Goal: Browse casually: Explore the website without a specific task or goal

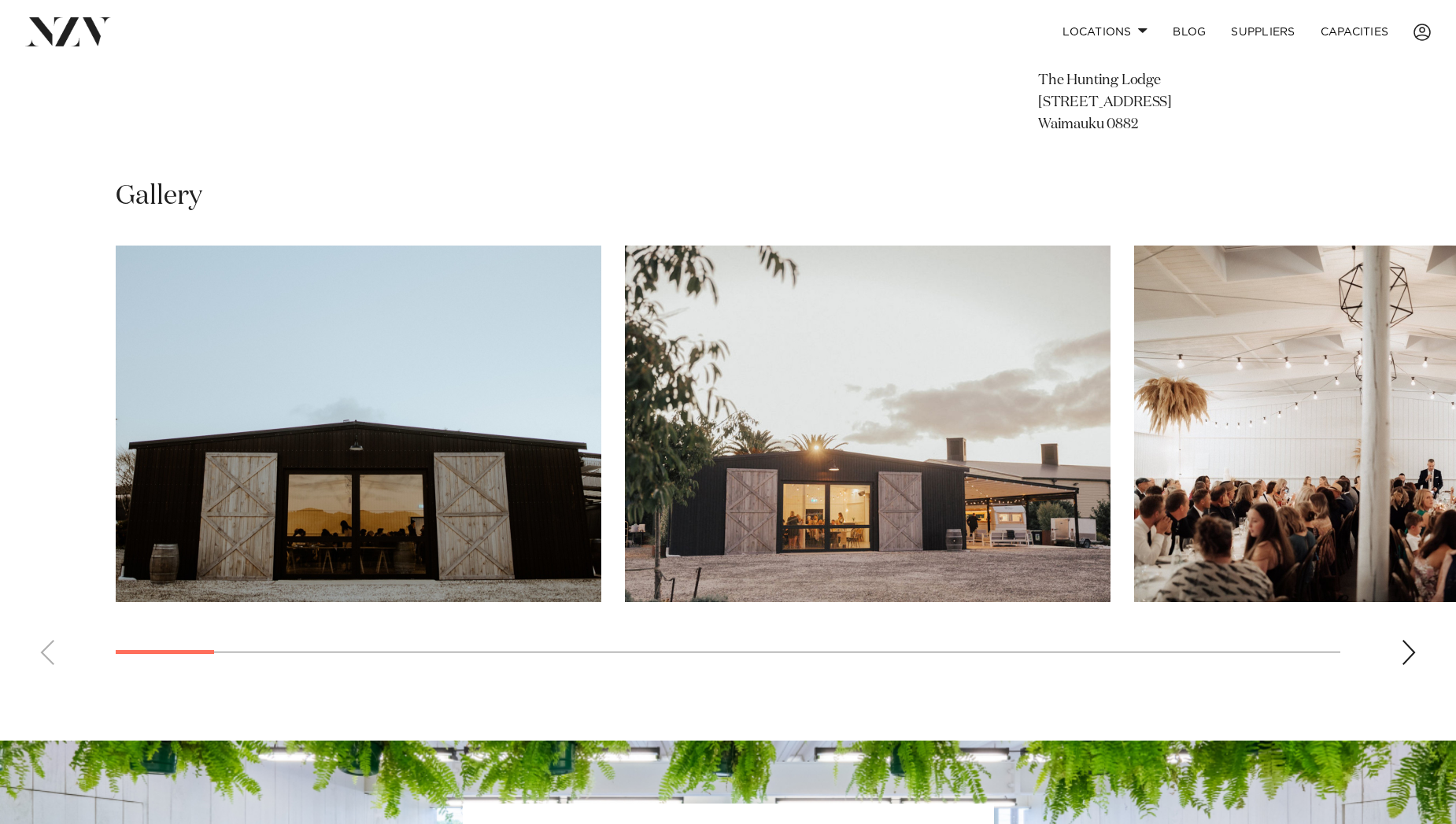
scroll to position [1052, 0]
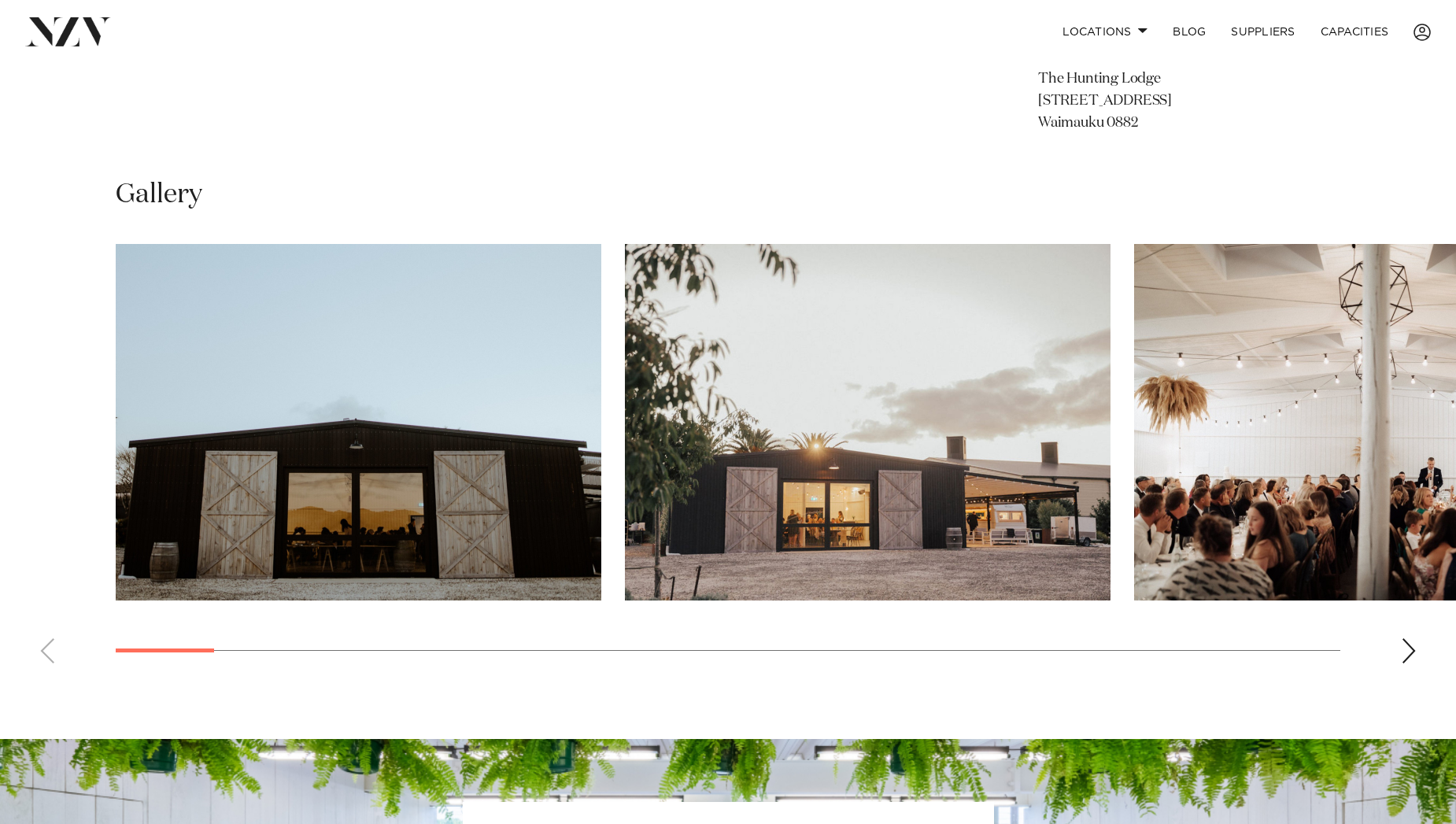
click at [1409, 647] on div "Next slide" at bounding box center [1409, 651] width 16 height 26
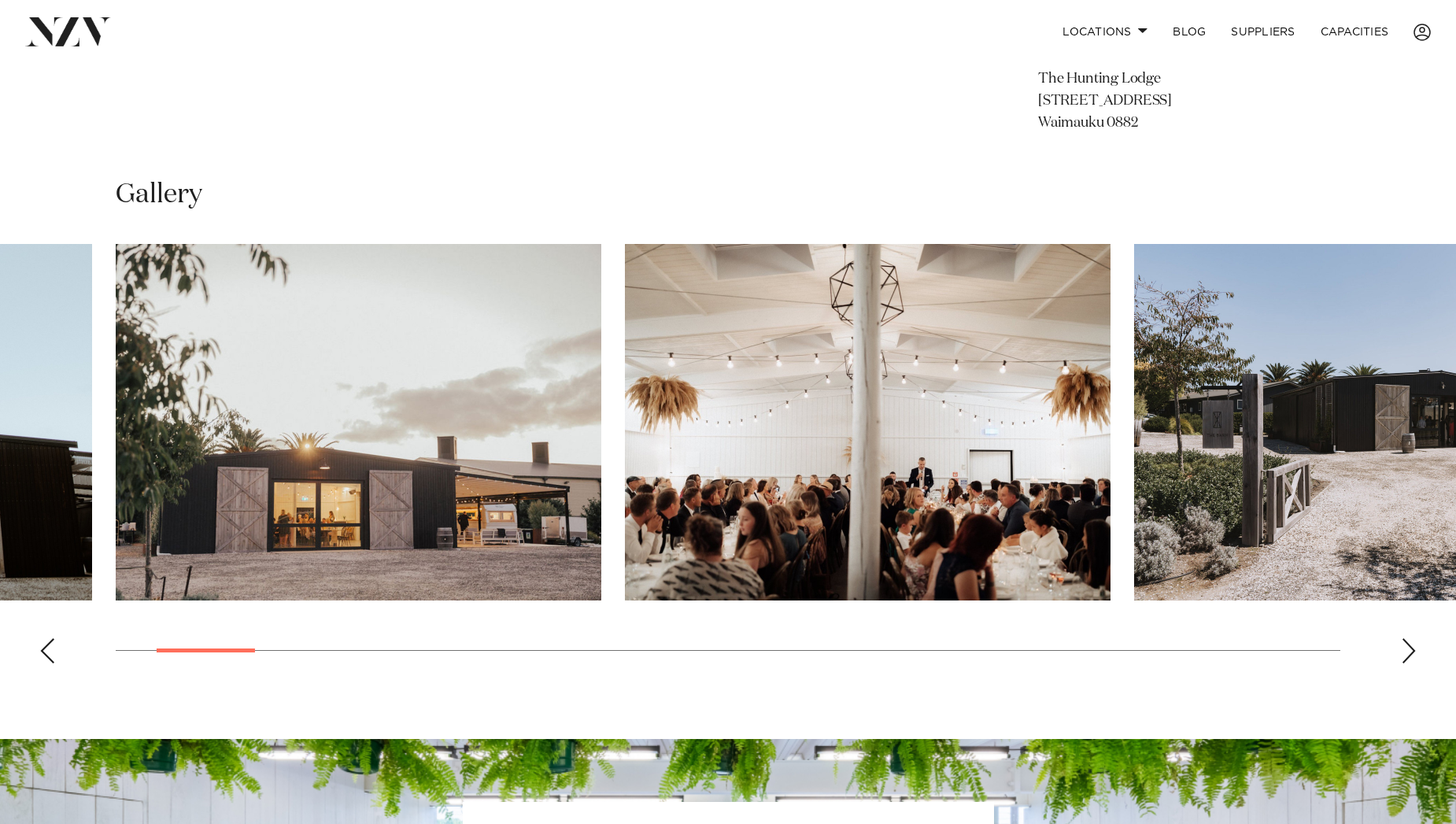
click at [1409, 647] on div "Next slide" at bounding box center [1409, 651] width 16 height 26
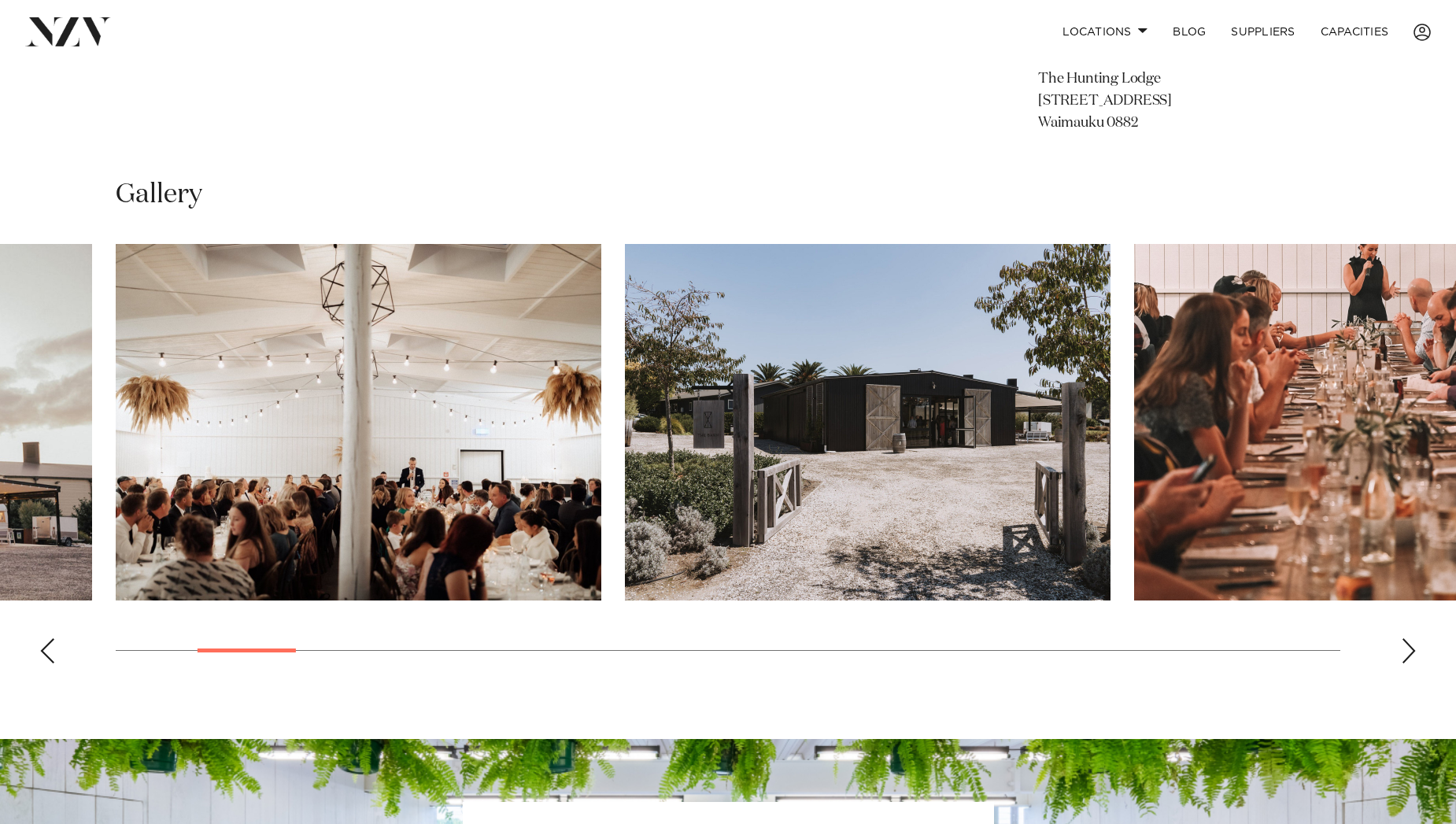
click at [1409, 647] on div "Next slide" at bounding box center [1409, 651] width 16 height 26
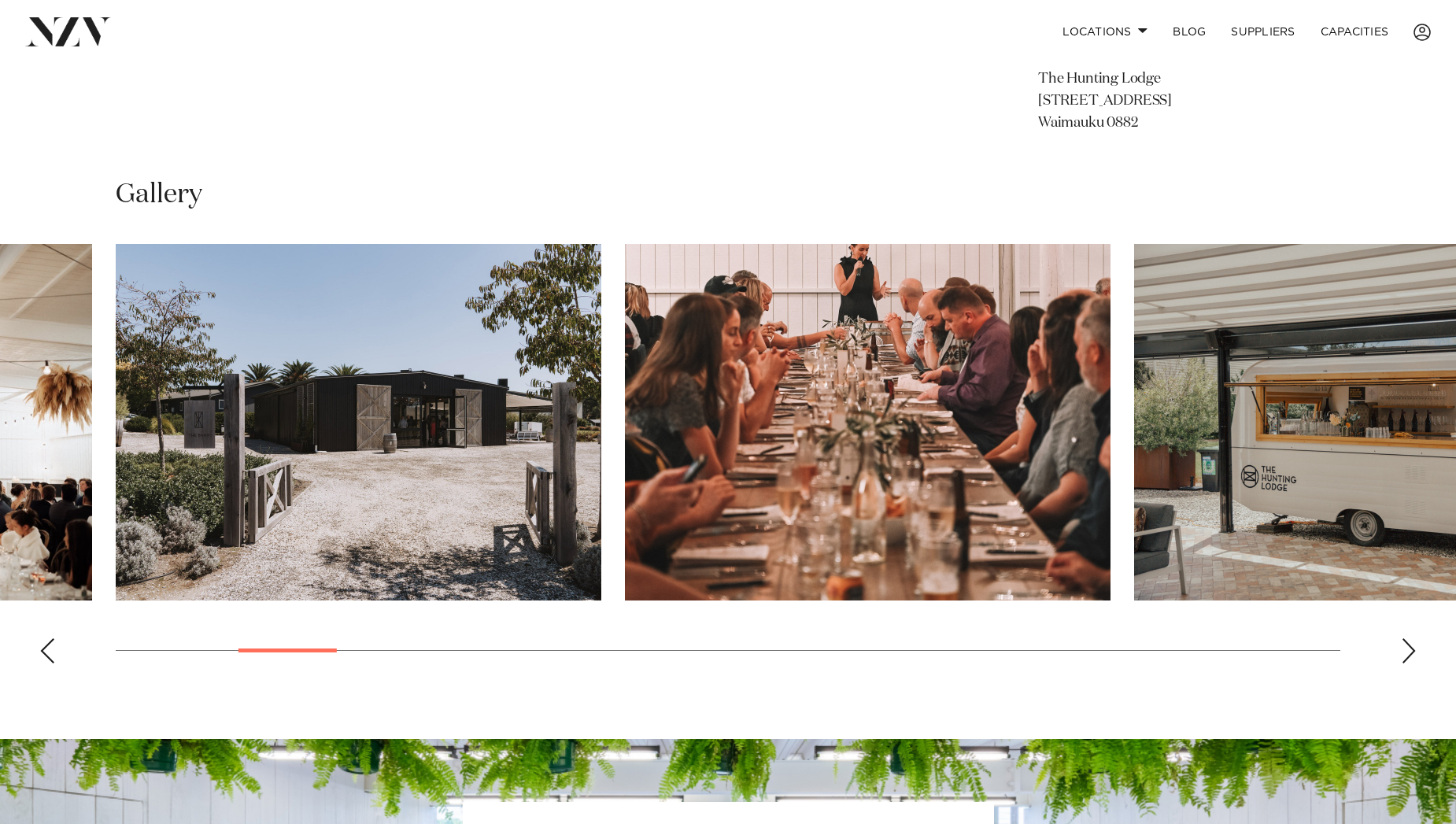
click at [1409, 647] on div "Next slide" at bounding box center [1409, 651] width 16 height 26
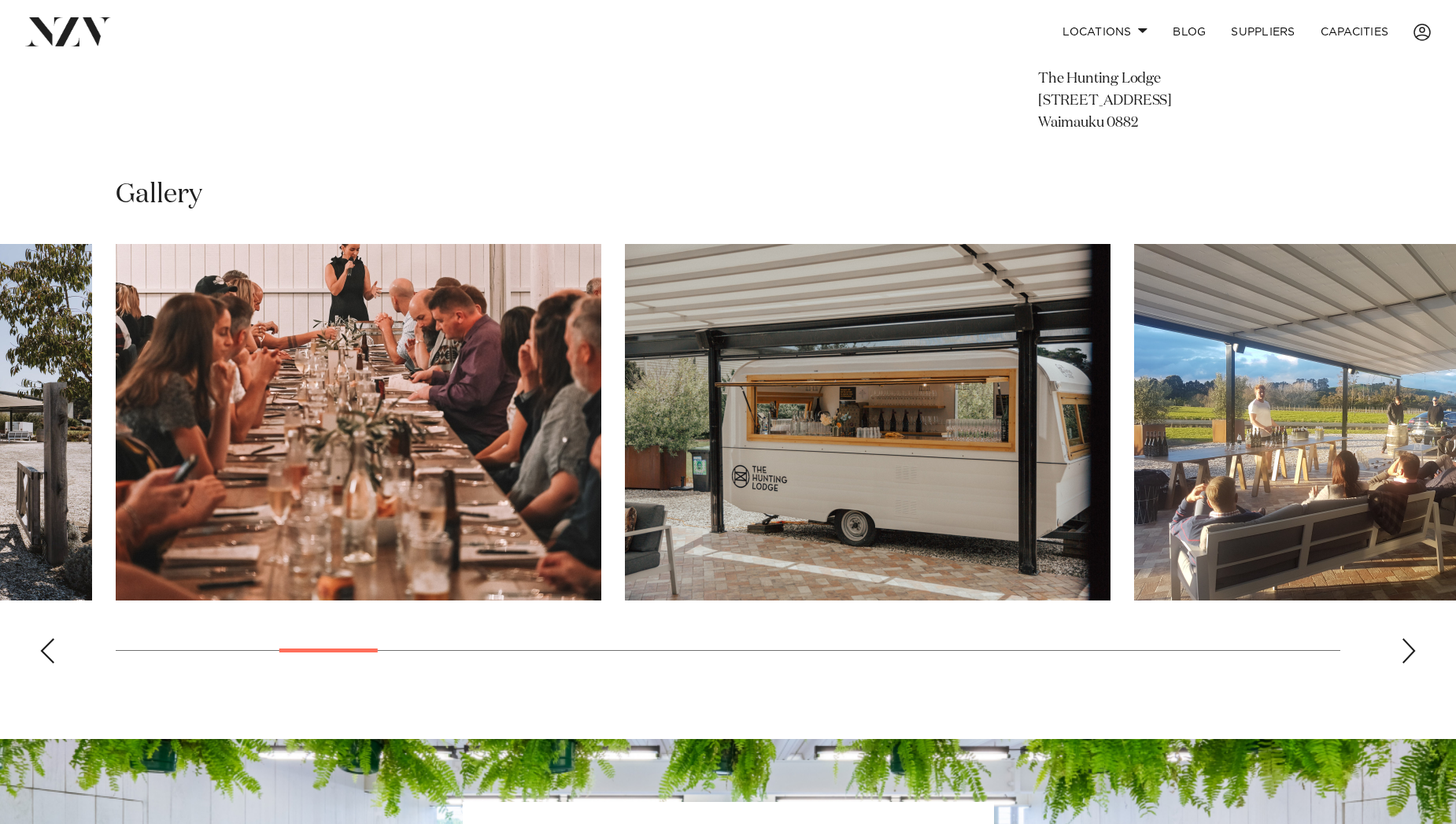
click at [1409, 647] on div "Next slide" at bounding box center [1409, 651] width 16 height 26
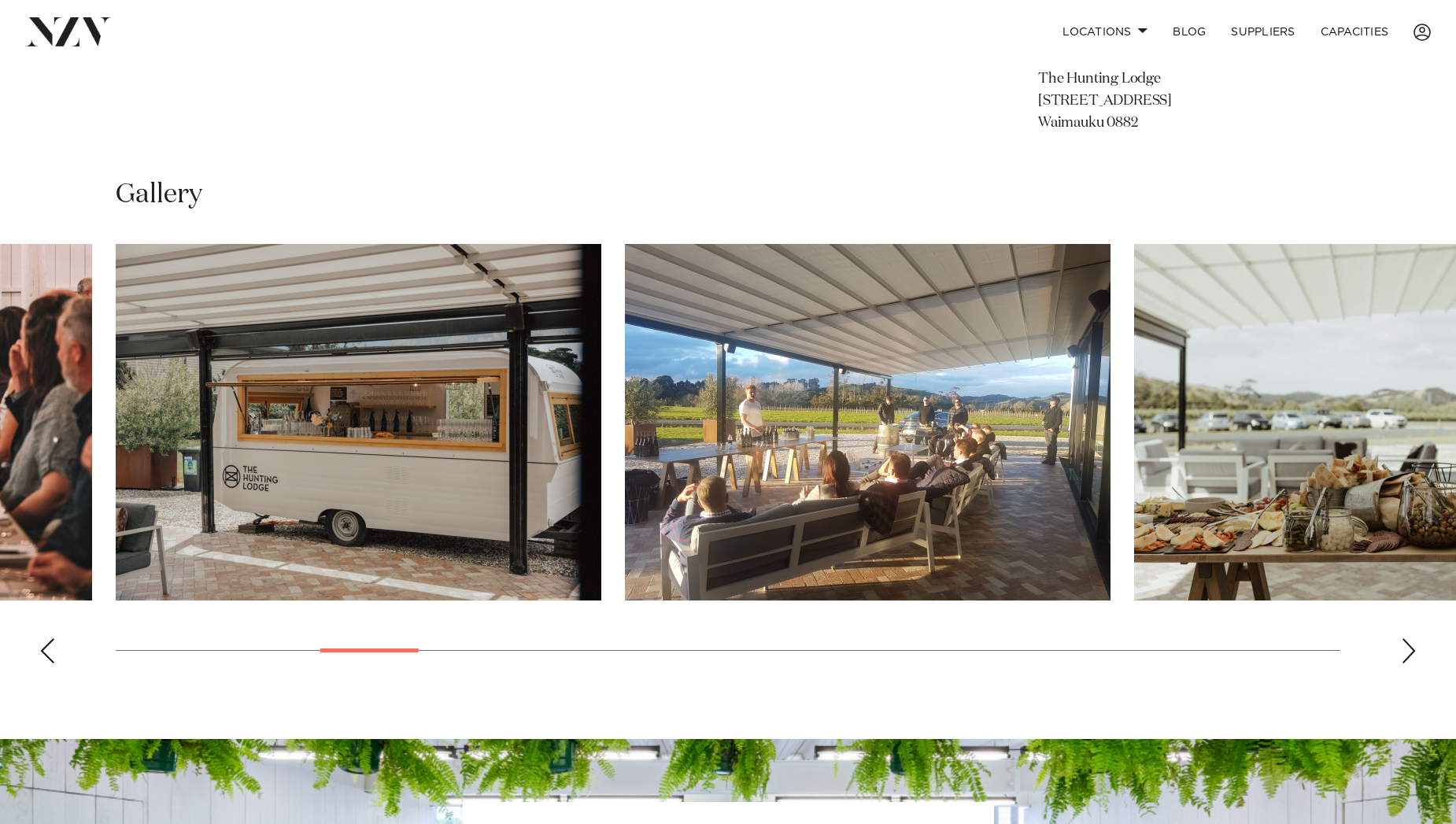
click at [1409, 647] on div "Next slide" at bounding box center [1409, 651] width 16 height 26
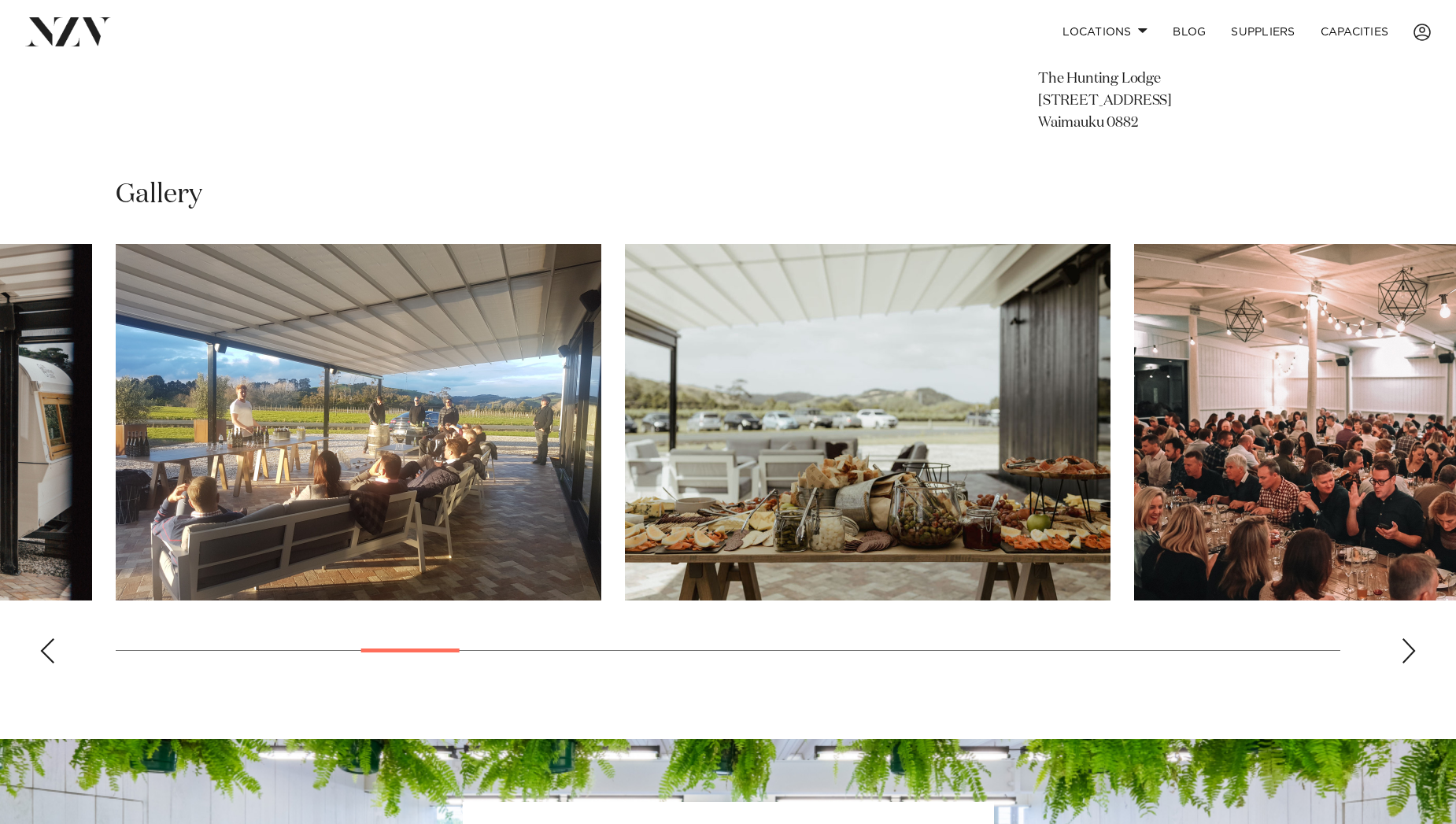
click at [1409, 647] on div "Next slide" at bounding box center [1409, 651] width 16 height 26
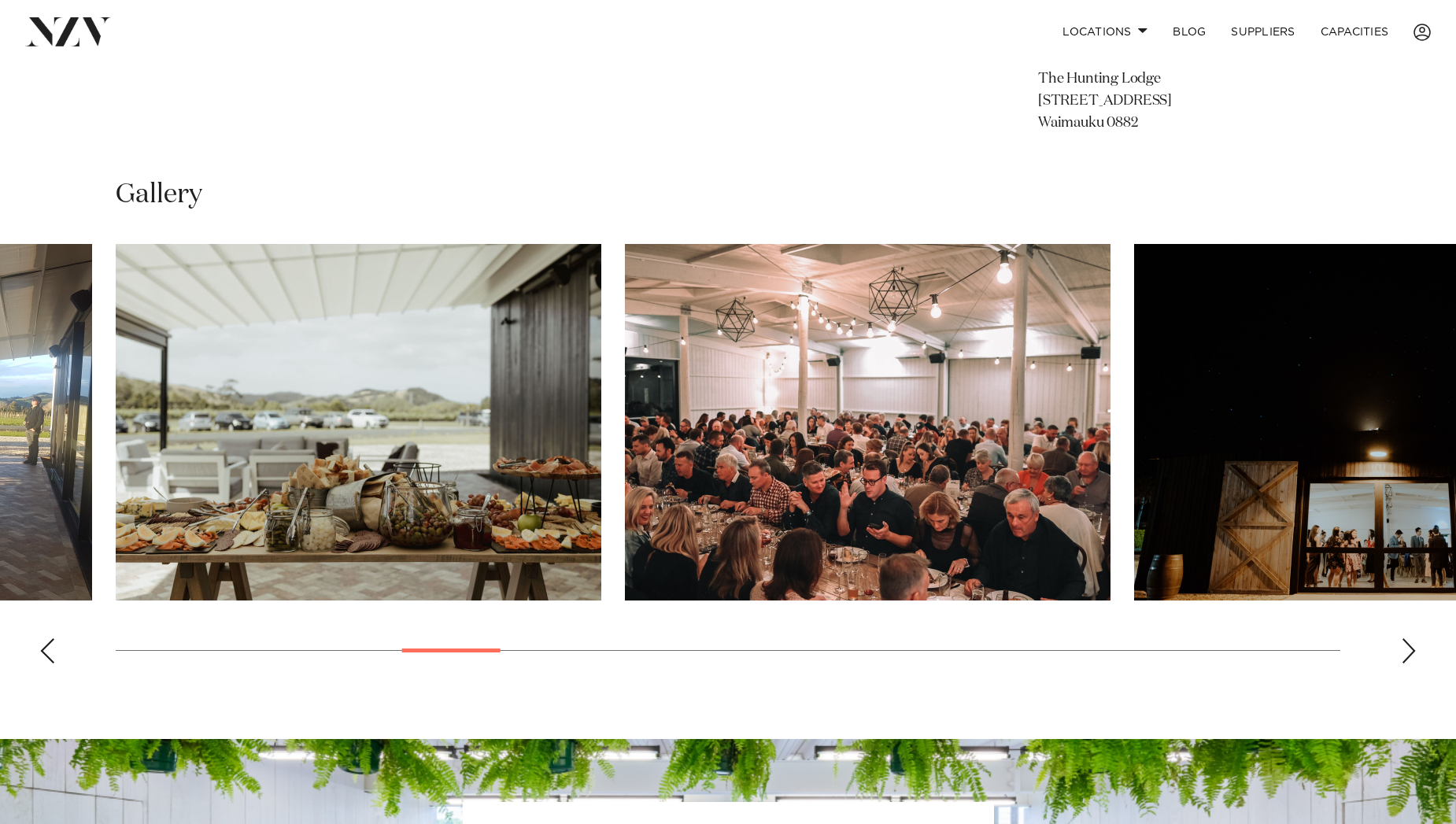
click at [1409, 647] on div "Next slide" at bounding box center [1409, 651] width 16 height 26
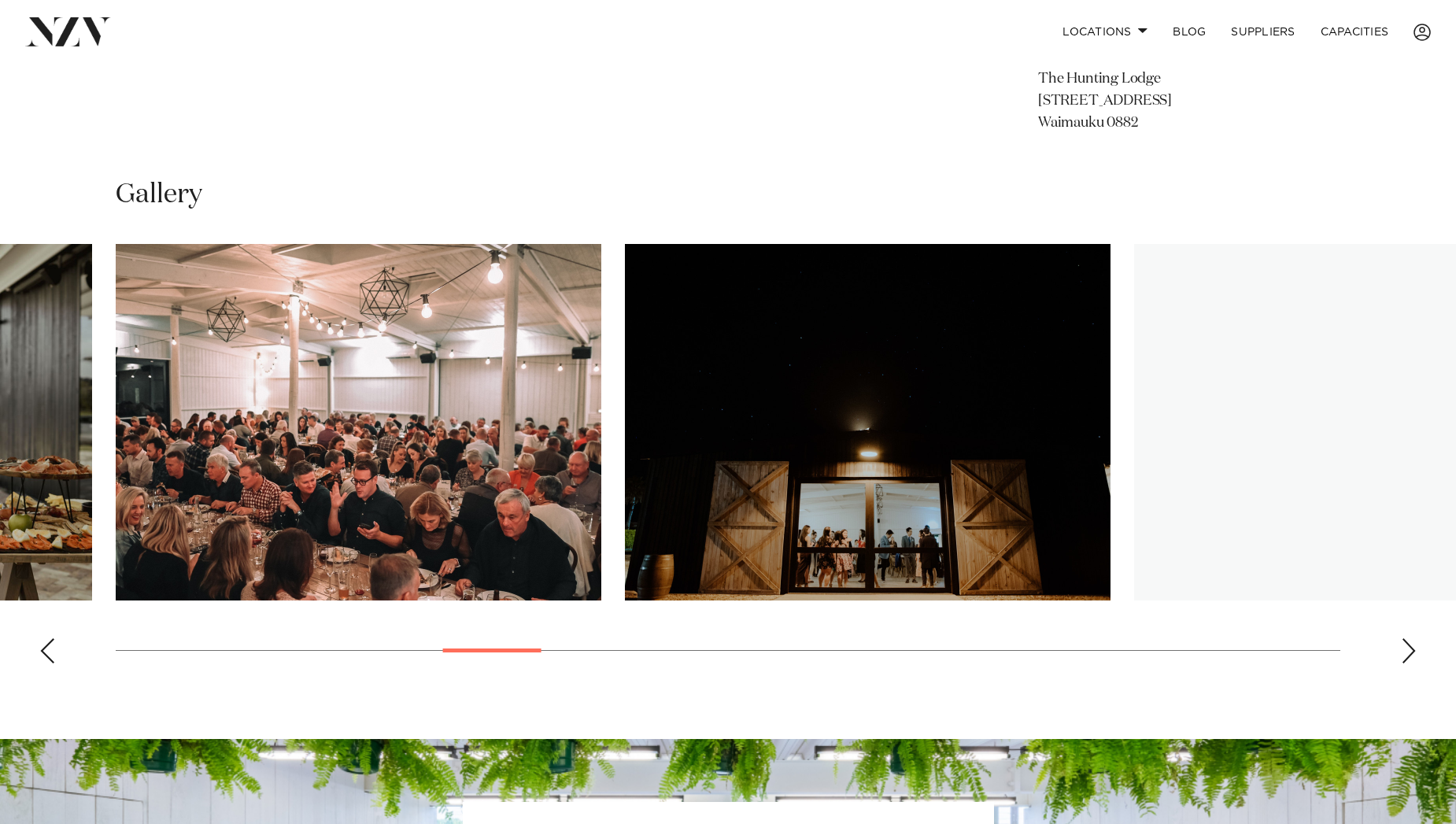
click at [1409, 647] on div "Next slide" at bounding box center [1409, 651] width 16 height 26
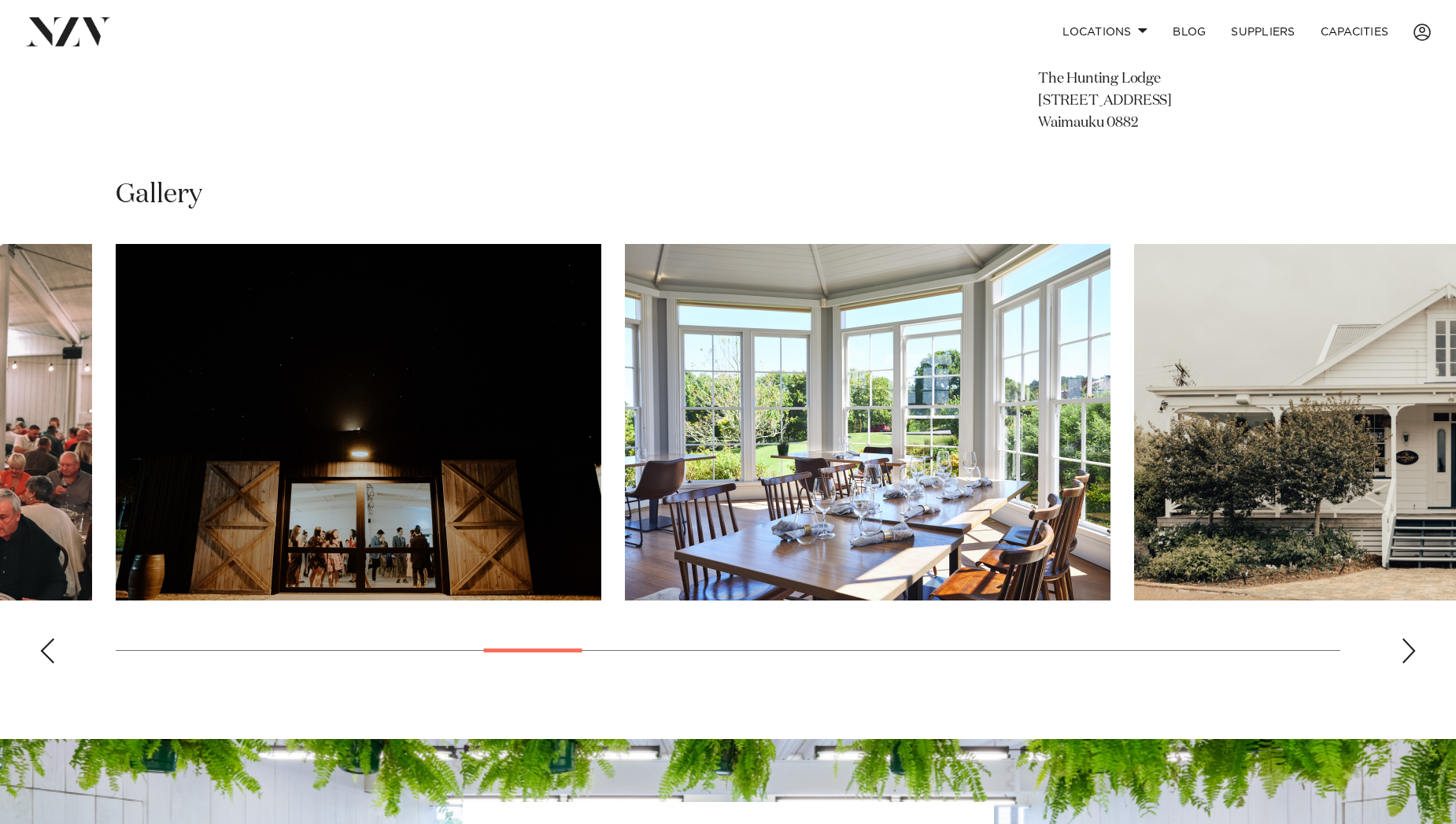
click at [1409, 647] on div "Next slide" at bounding box center [1409, 651] width 16 height 26
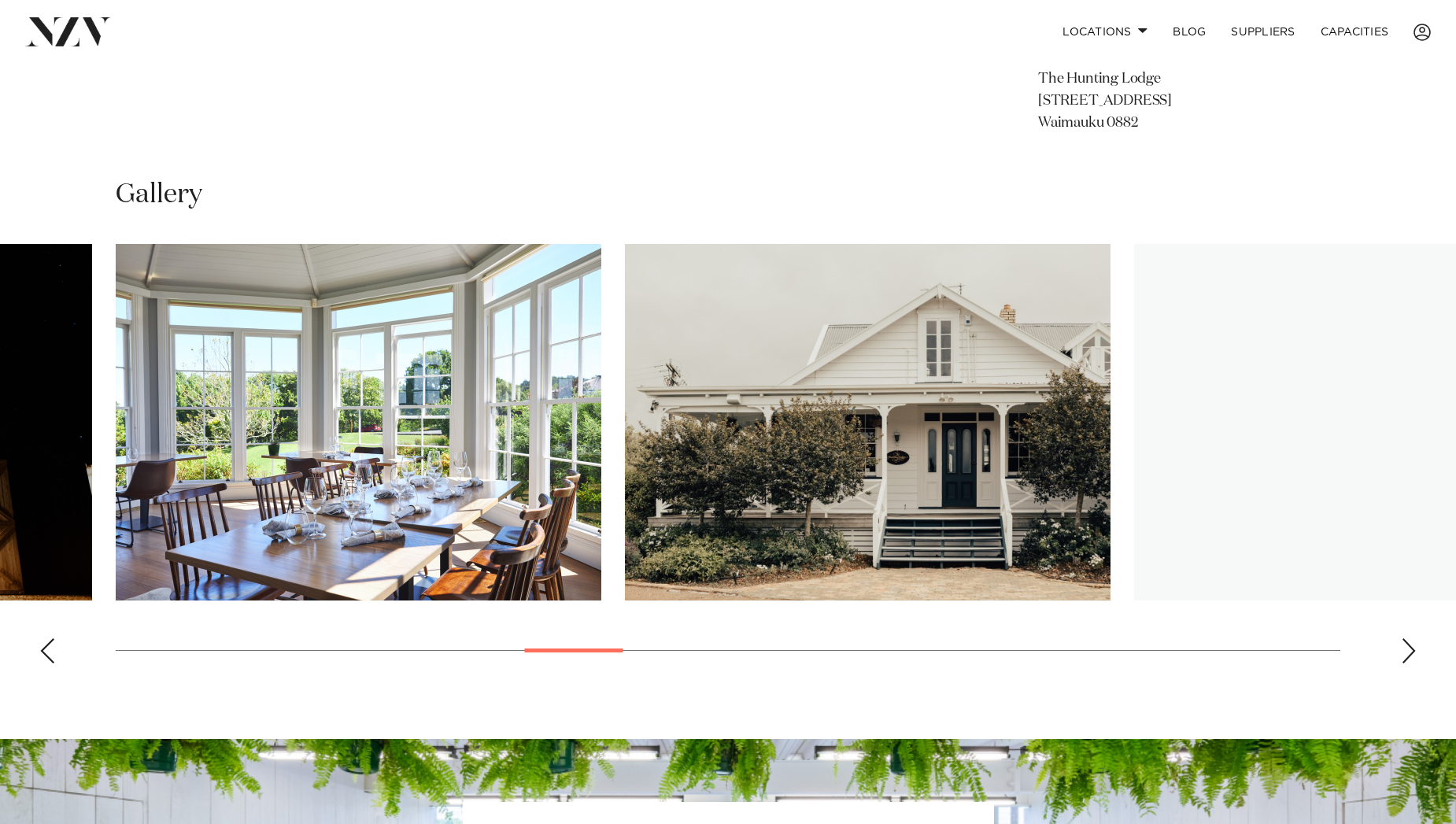
click at [1409, 647] on div "Next slide" at bounding box center [1409, 651] width 16 height 26
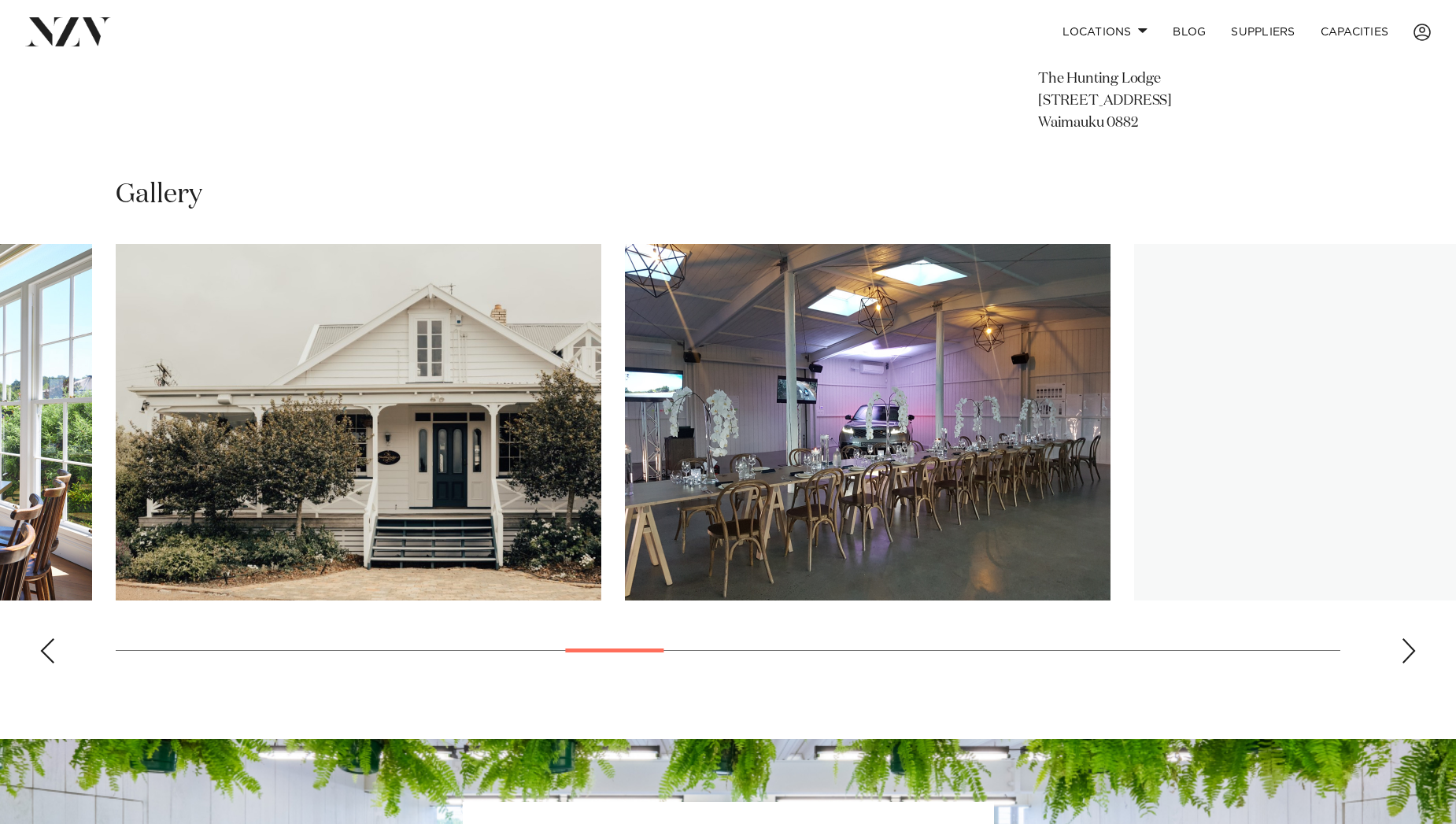
click at [1409, 647] on div "Next slide" at bounding box center [1409, 651] width 16 height 26
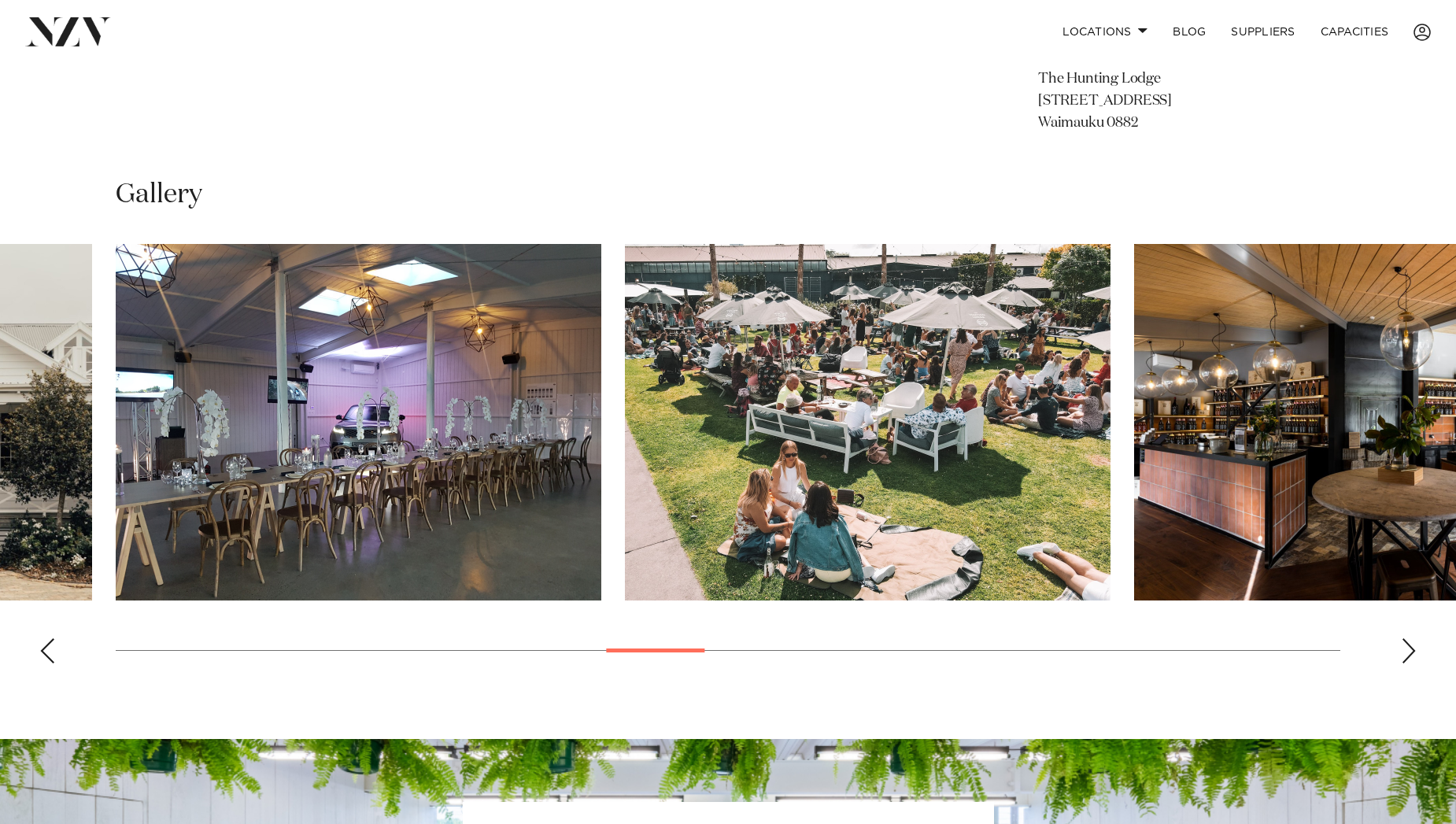
click at [1409, 647] on div "Next slide" at bounding box center [1409, 651] width 16 height 26
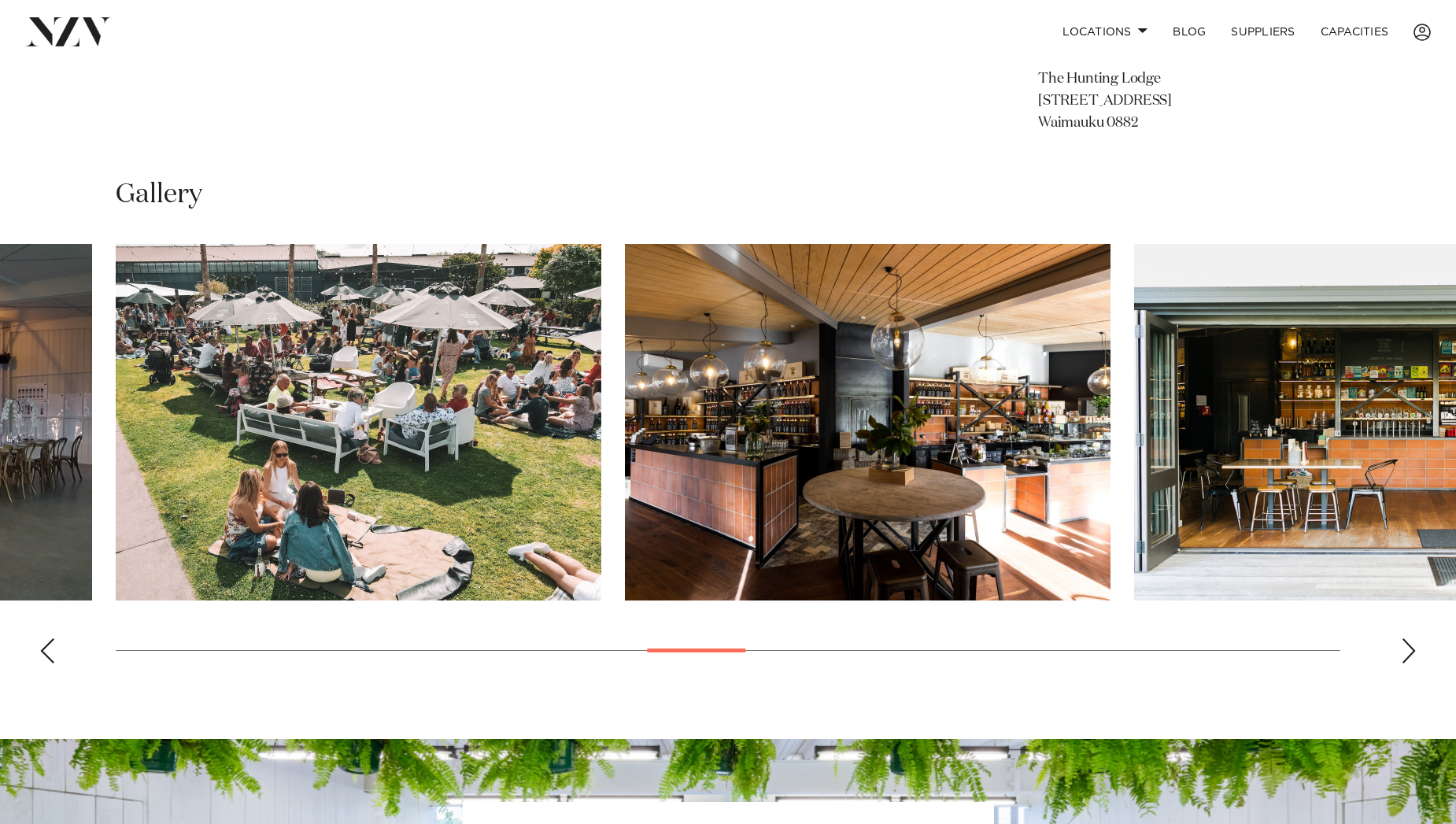
click at [1409, 647] on div "Next slide" at bounding box center [1409, 651] width 16 height 26
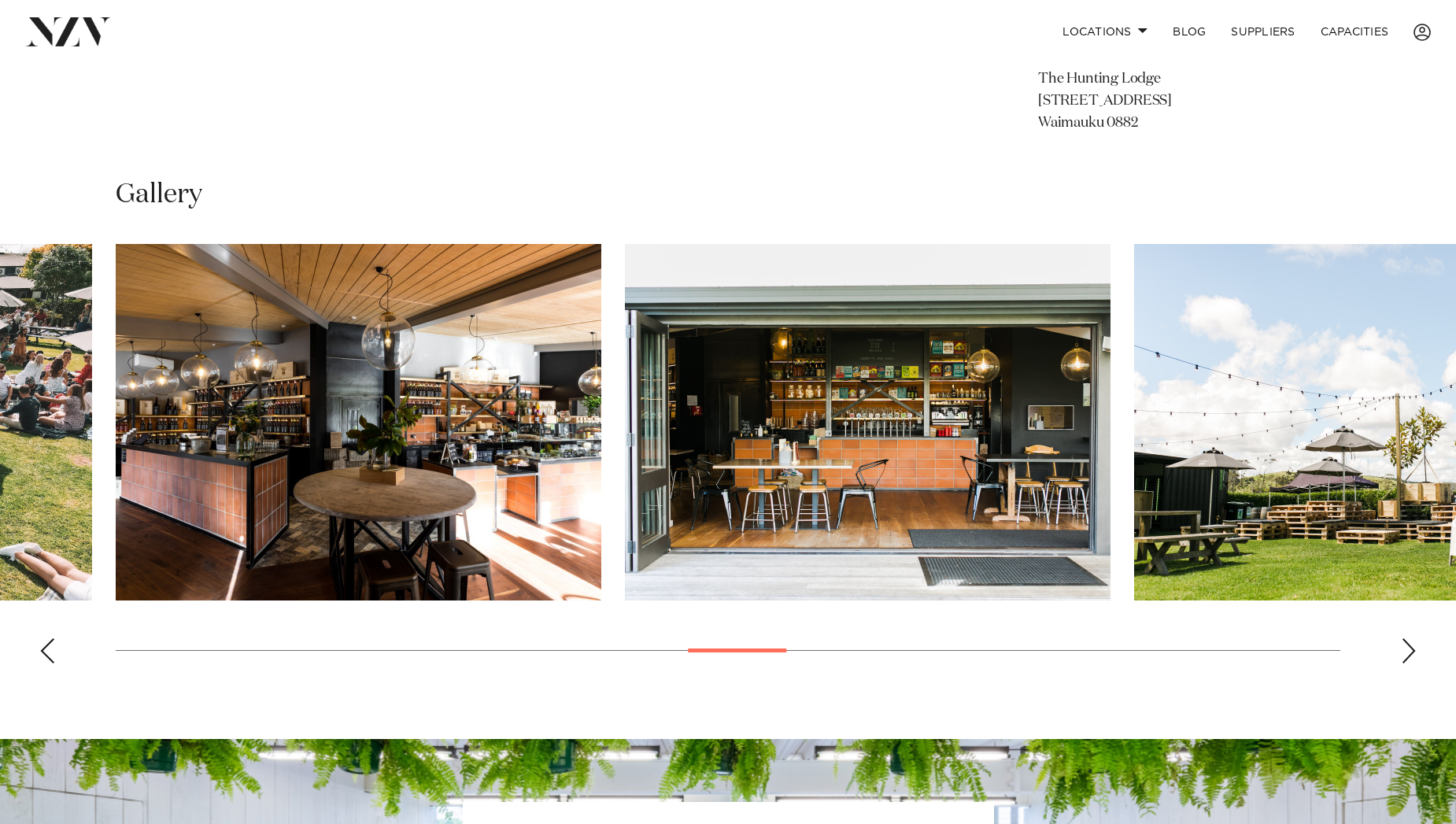
click at [1409, 647] on div "Next slide" at bounding box center [1409, 651] width 16 height 26
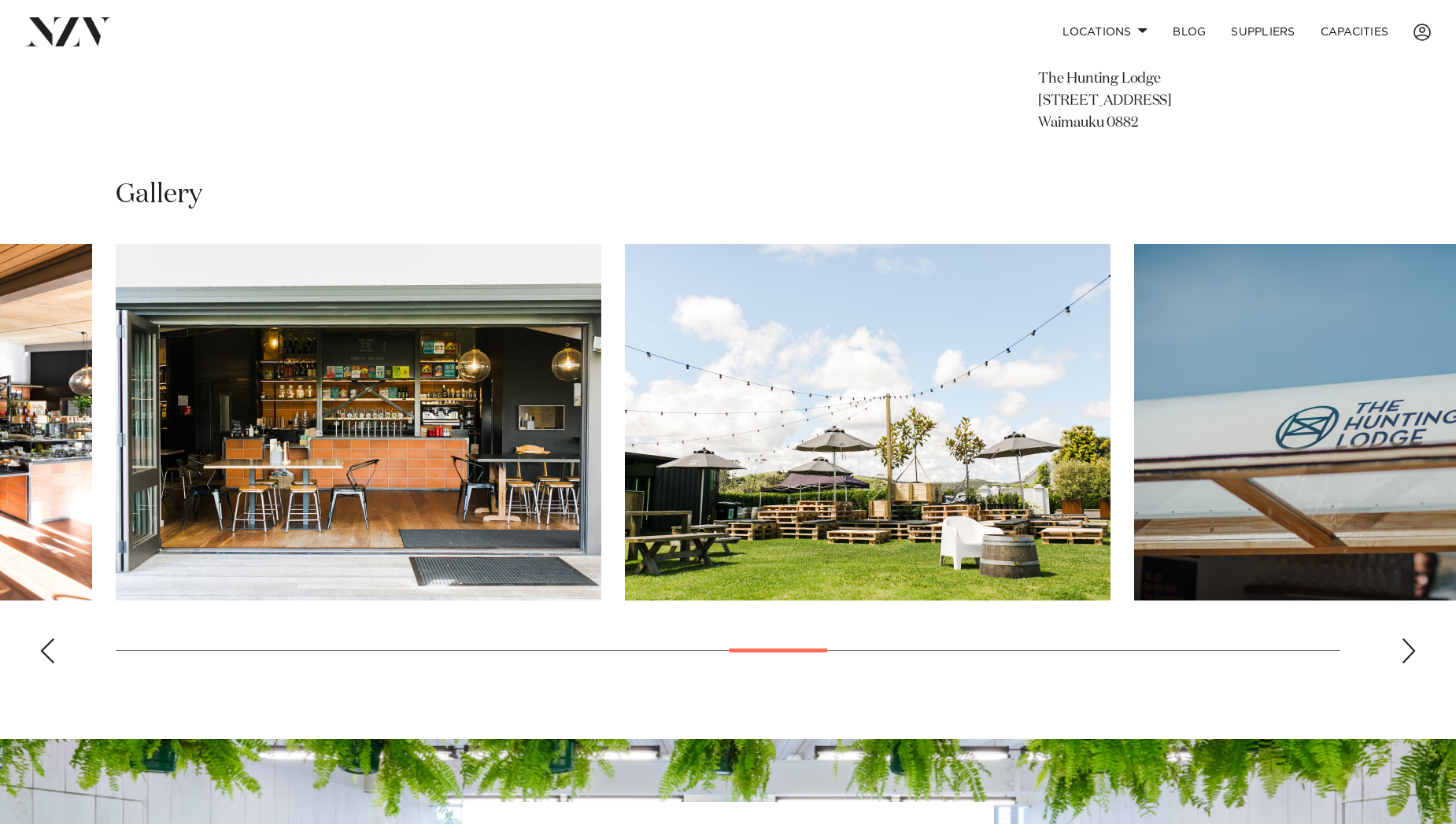
click at [1409, 647] on div "Next slide" at bounding box center [1409, 651] width 16 height 26
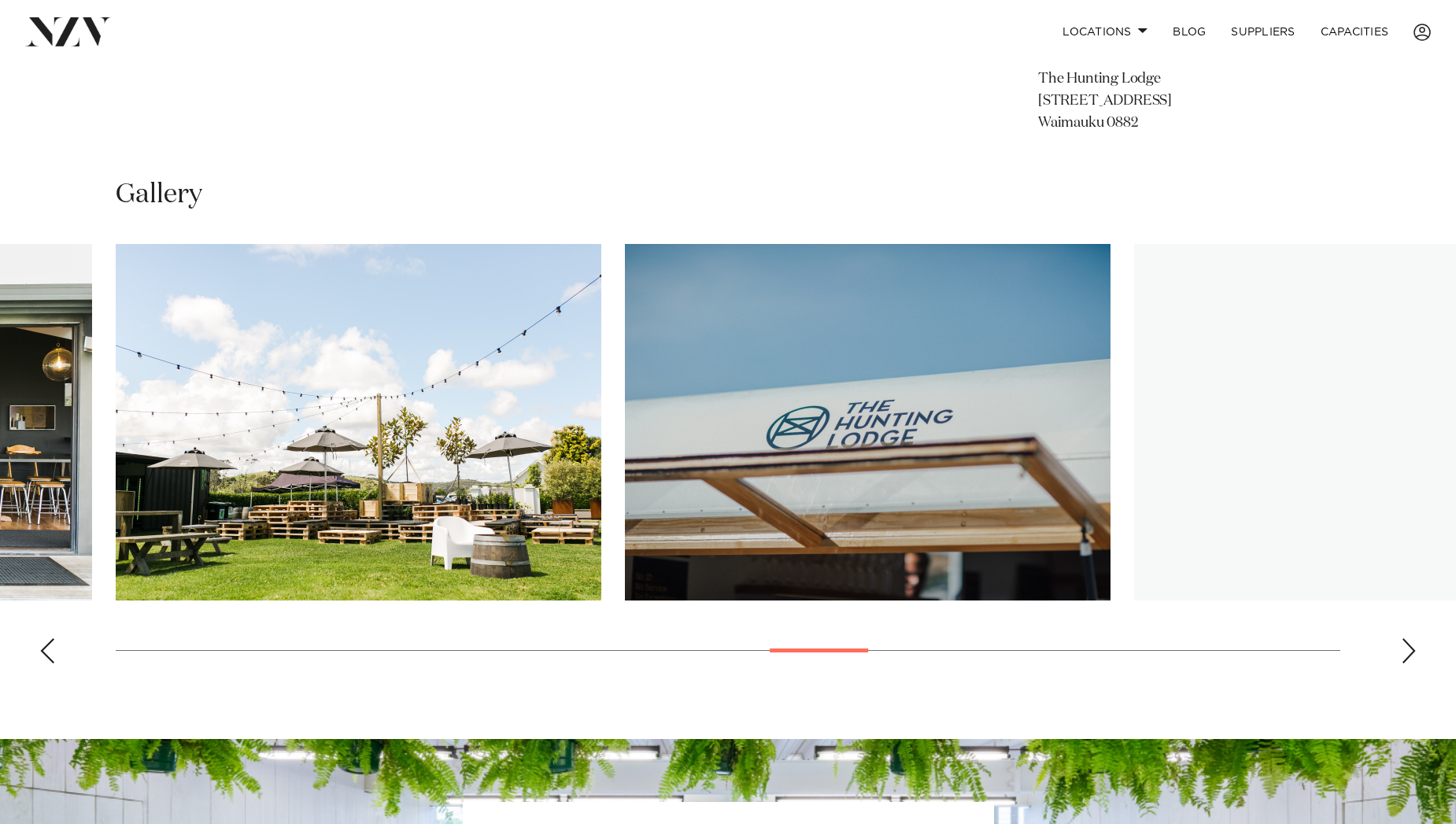
click at [1409, 647] on div "Next slide" at bounding box center [1409, 651] width 16 height 26
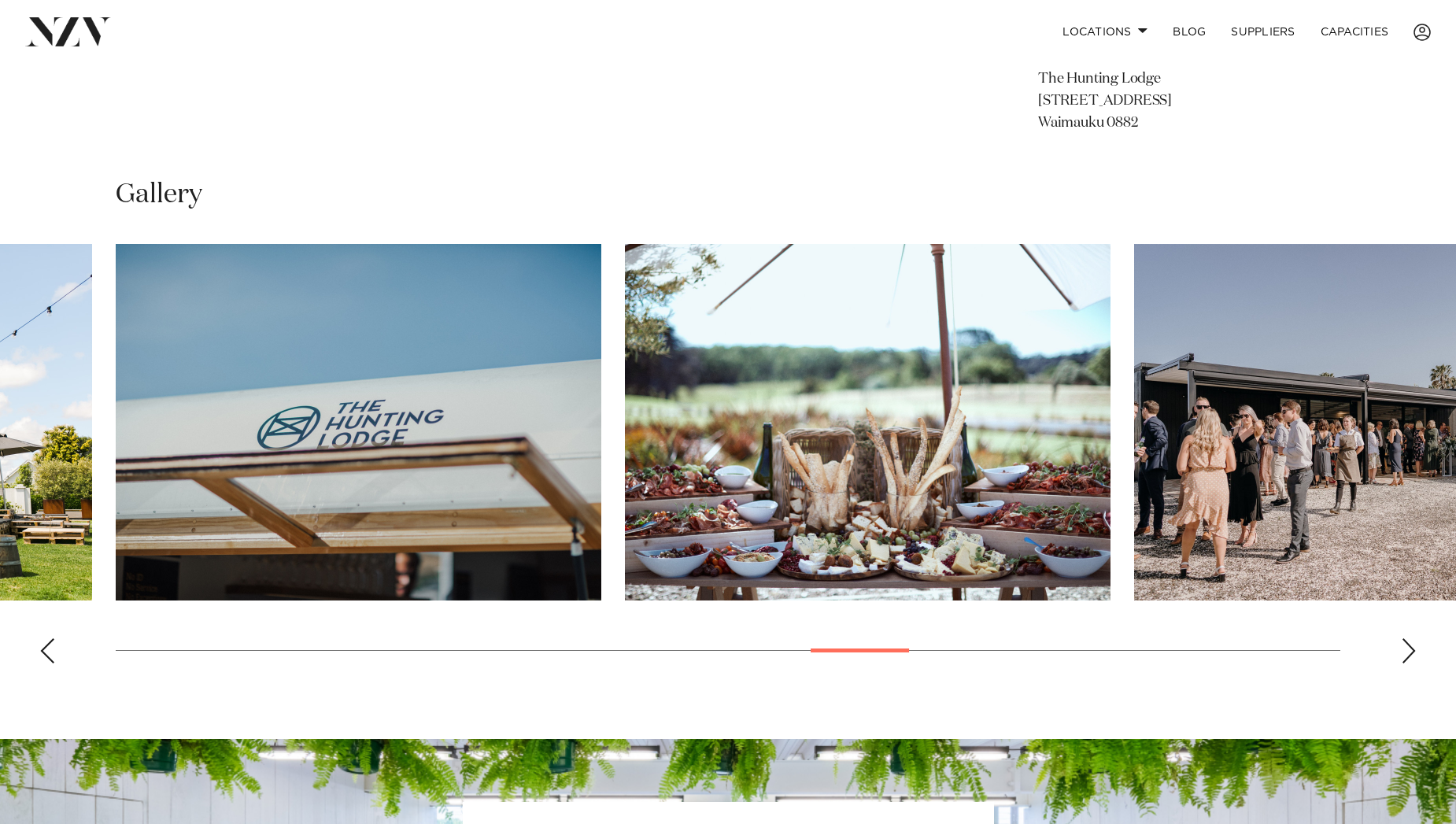
click at [1409, 647] on div "Next slide" at bounding box center [1409, 651] width 16 height 26
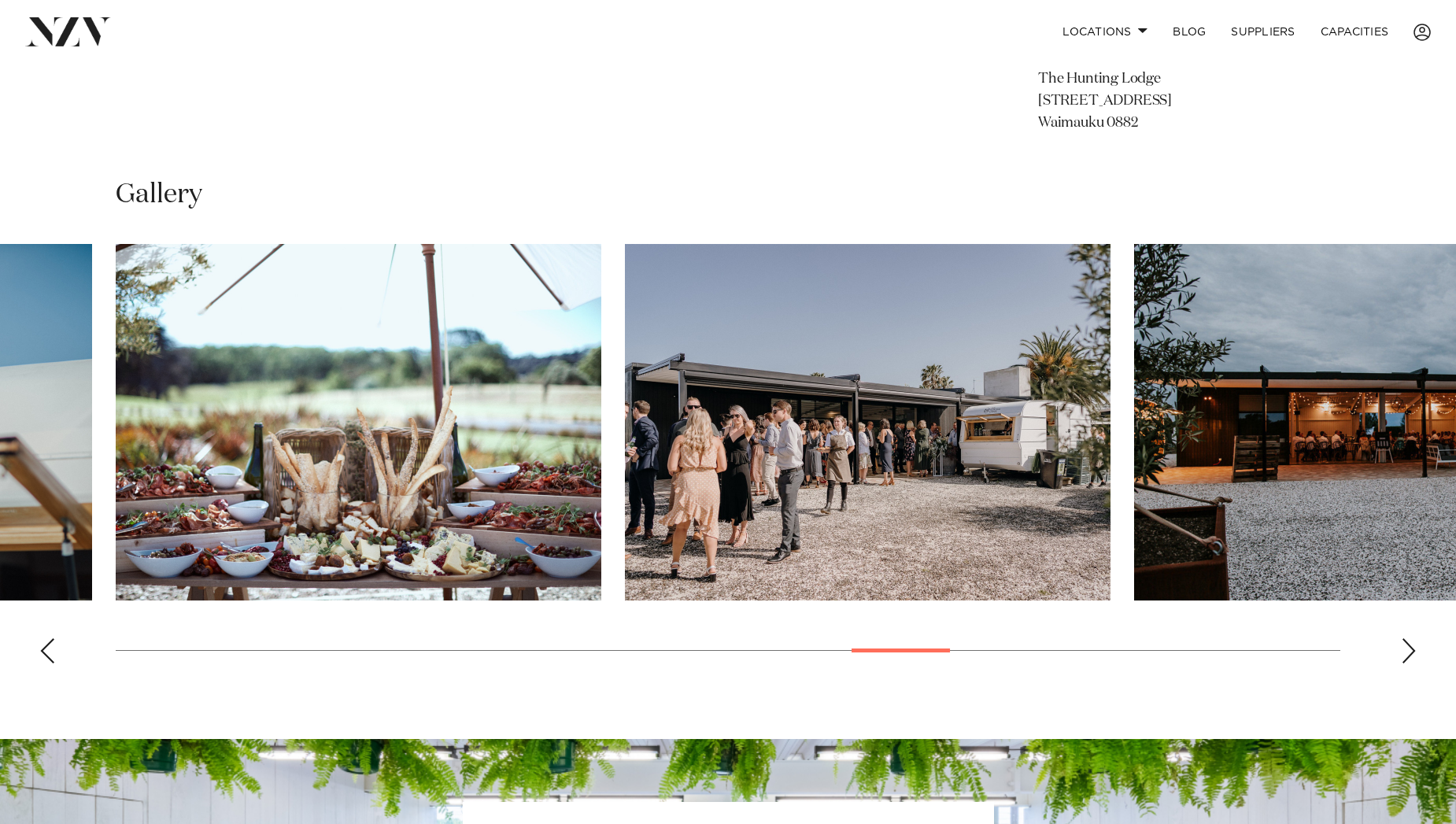
click at [1409, 647] on div "Next slide" at bounding box center [1409, 651] width 16 height 26
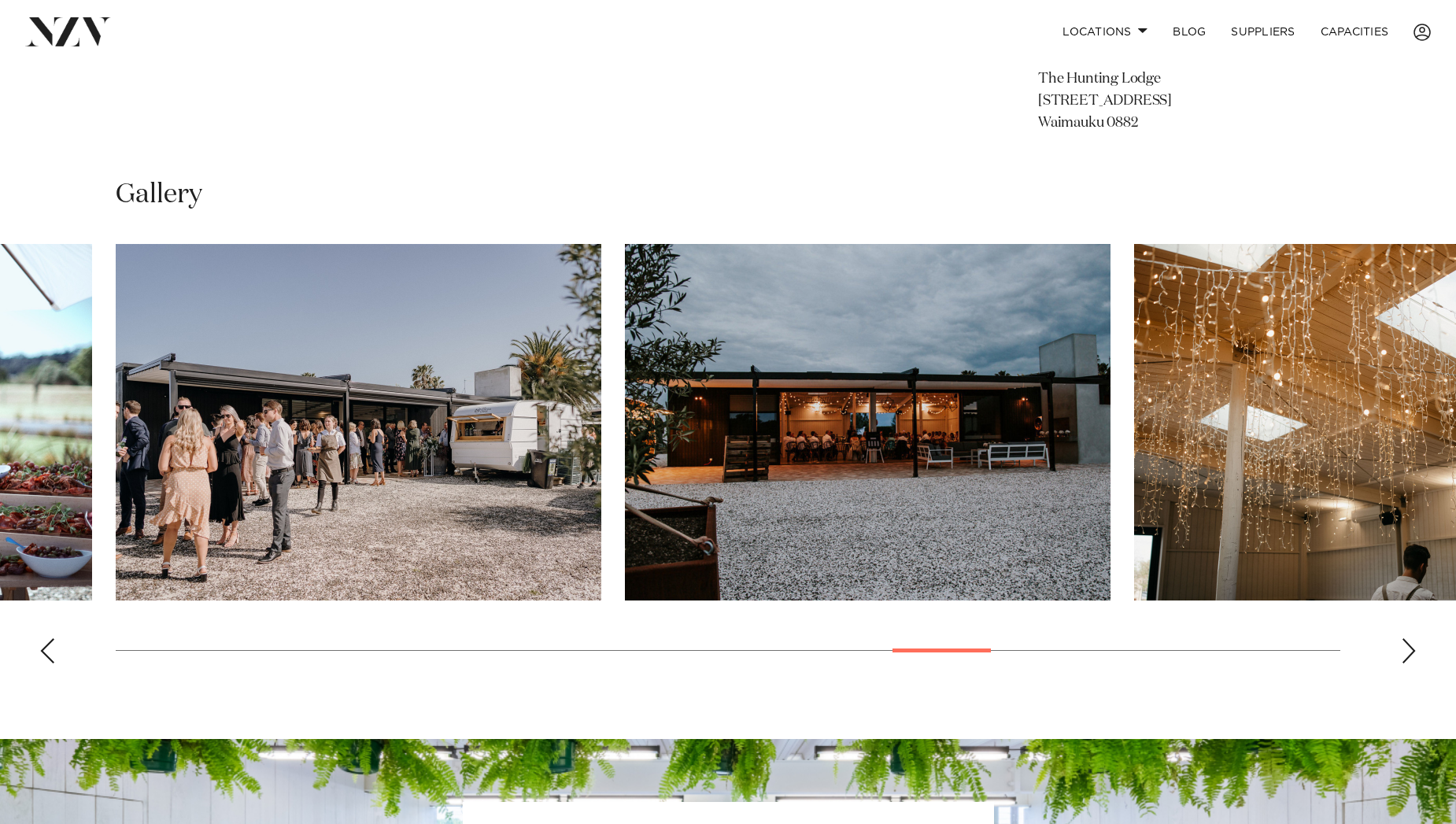
click at [1409, 647] on div "Next slide" at bounding box center [1409, 651] width 16 height 26
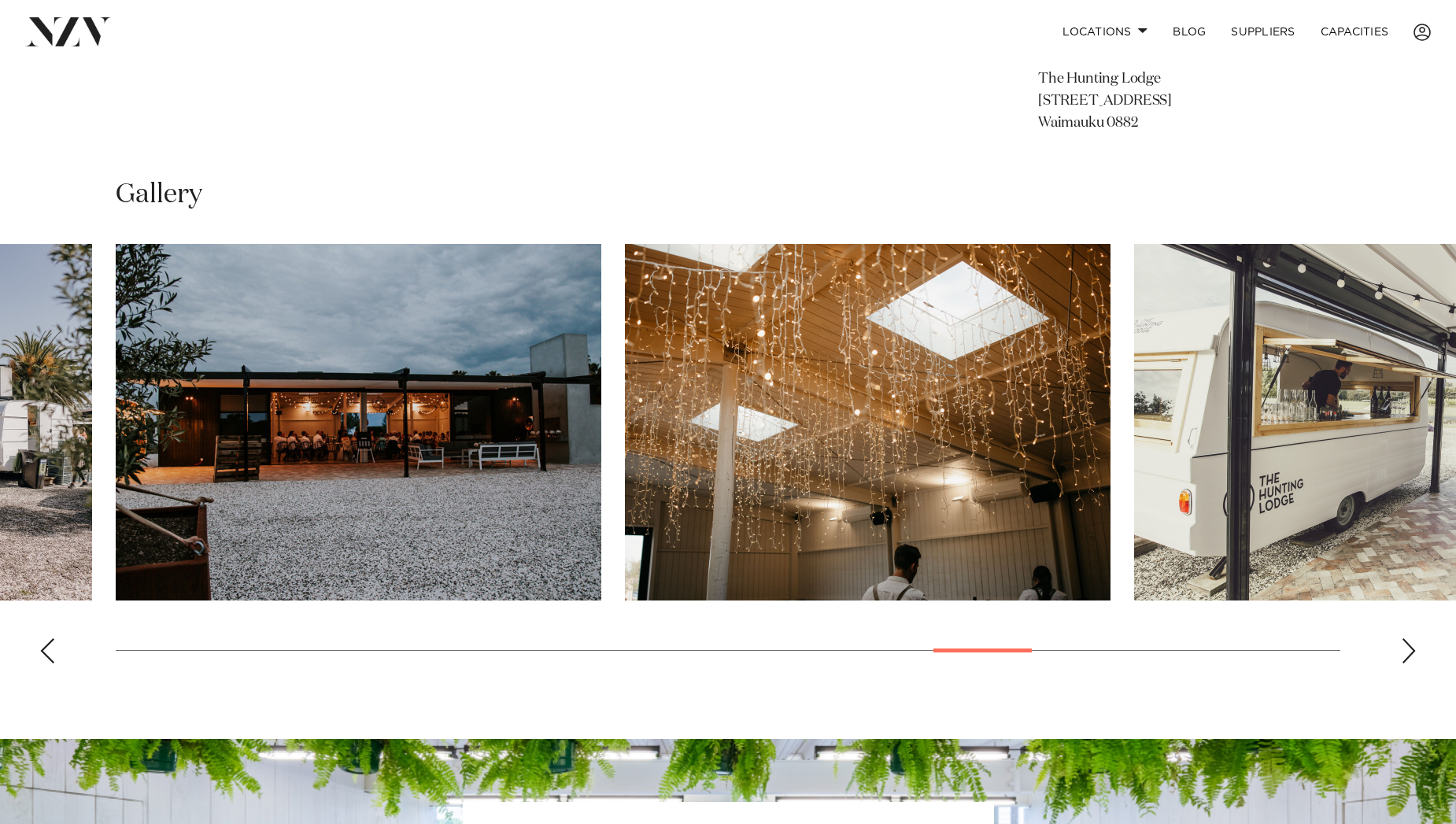
click at [1409, 647] on div "Next slide" at bounding box center [1409, 651] width 16 height 26
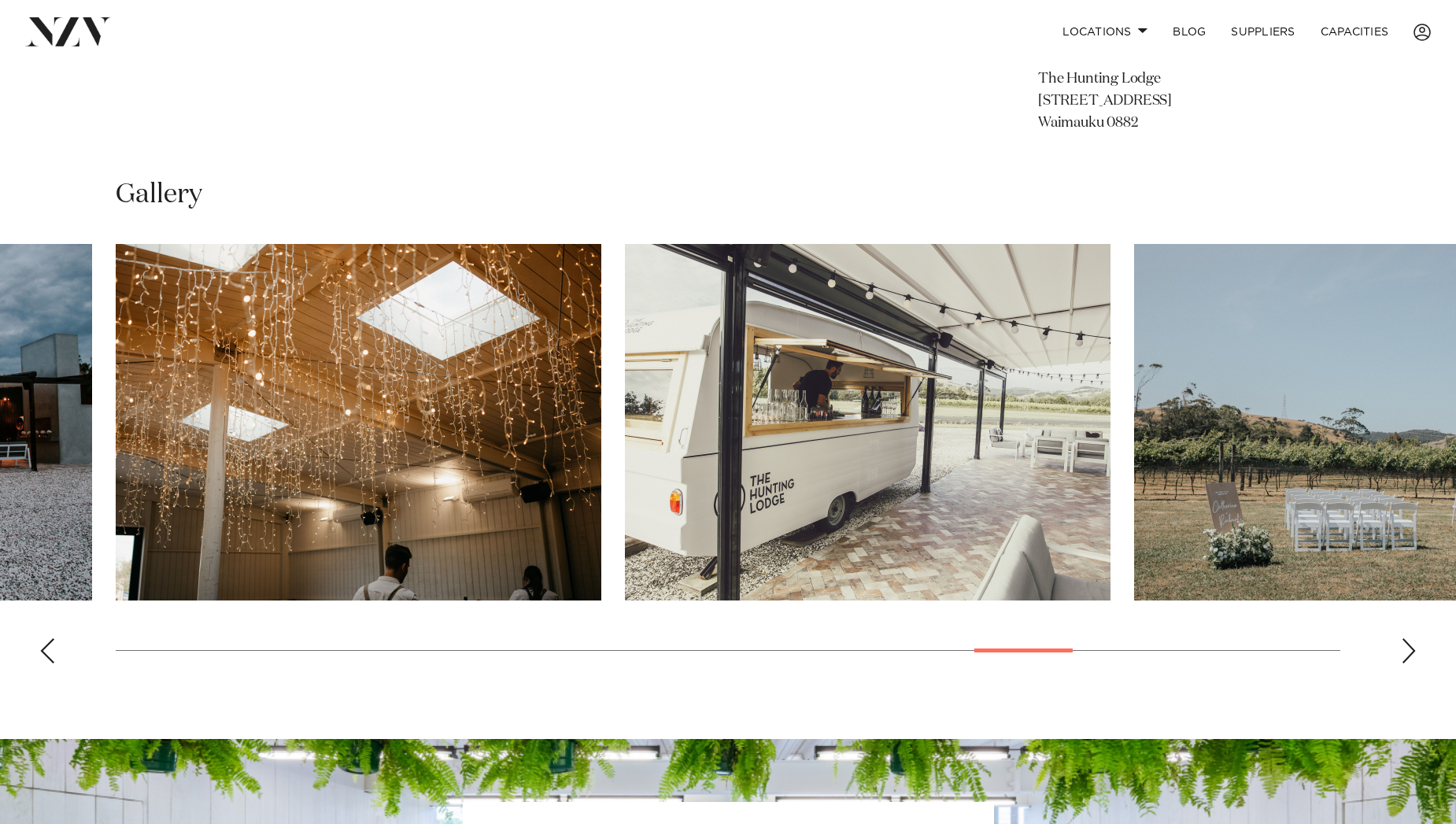
click at [1409, 647] on div "Next slide" at bounding box center [1409, 651] width 16 height 26
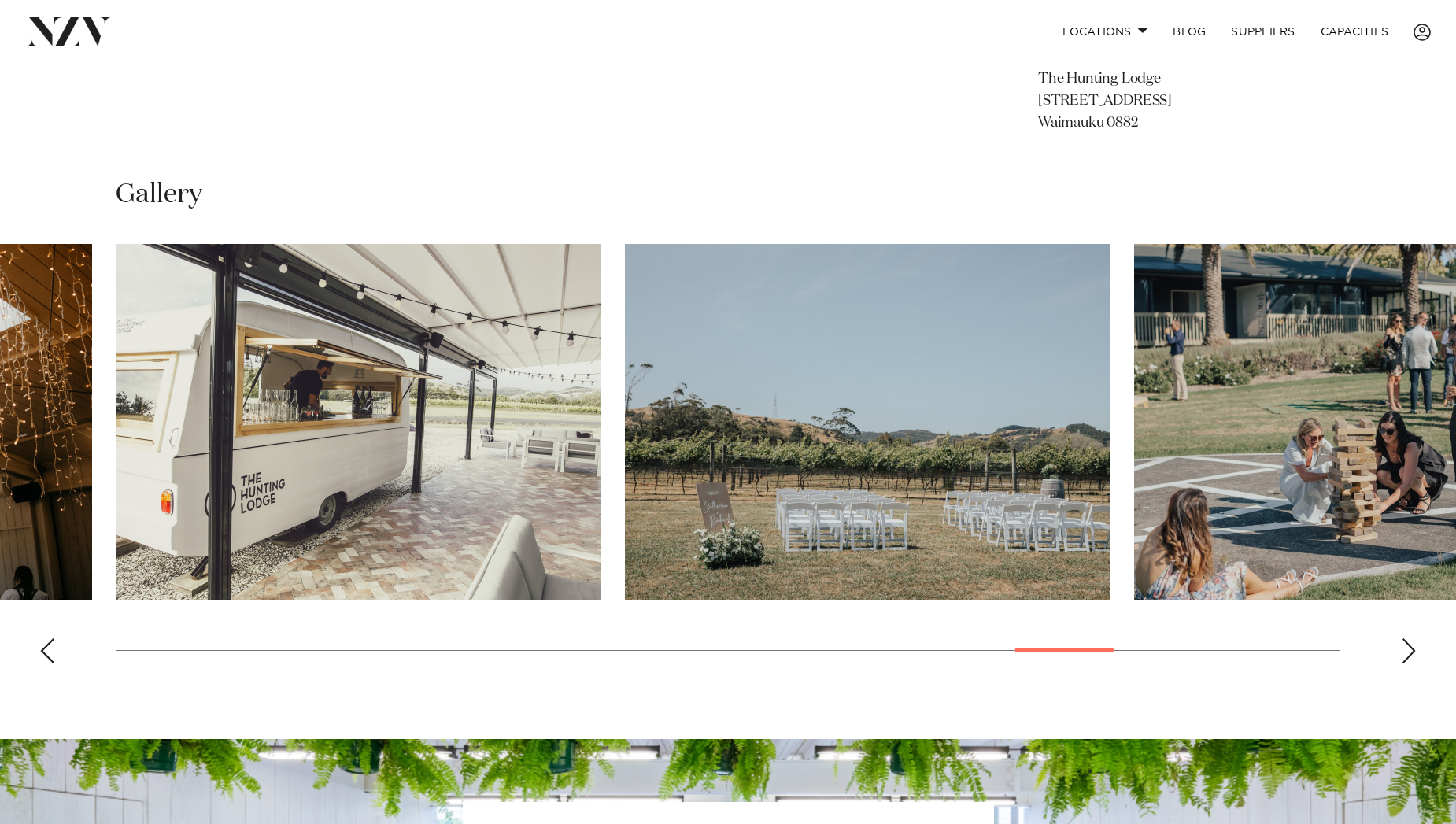
click at [1409, 647] on div "Next slide" at bounding box center [1409, 651] width 16 height 26
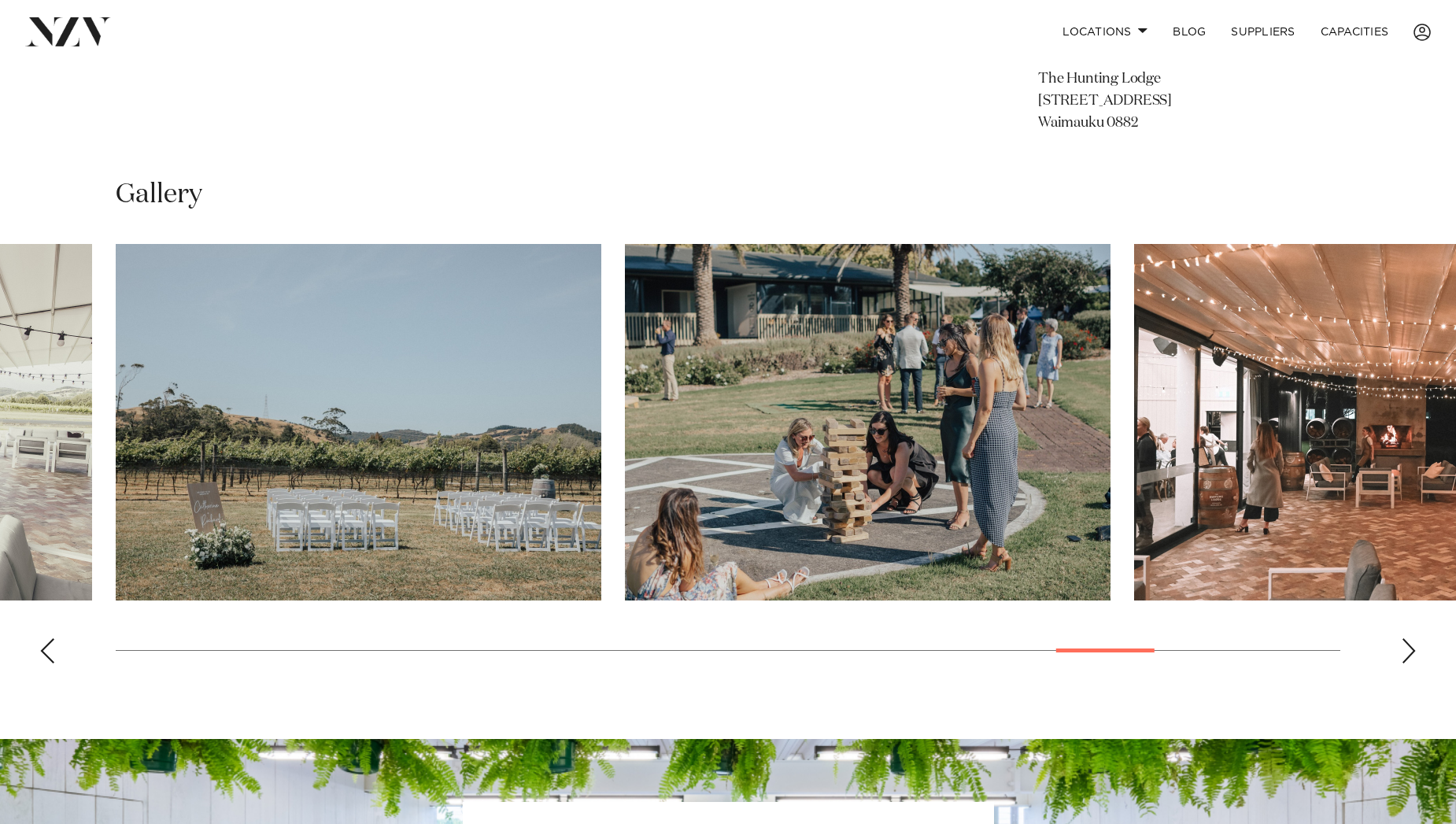
click at [1409, 647] on div "Next slide" at bounding box center [1409, 651] width 16 height 26
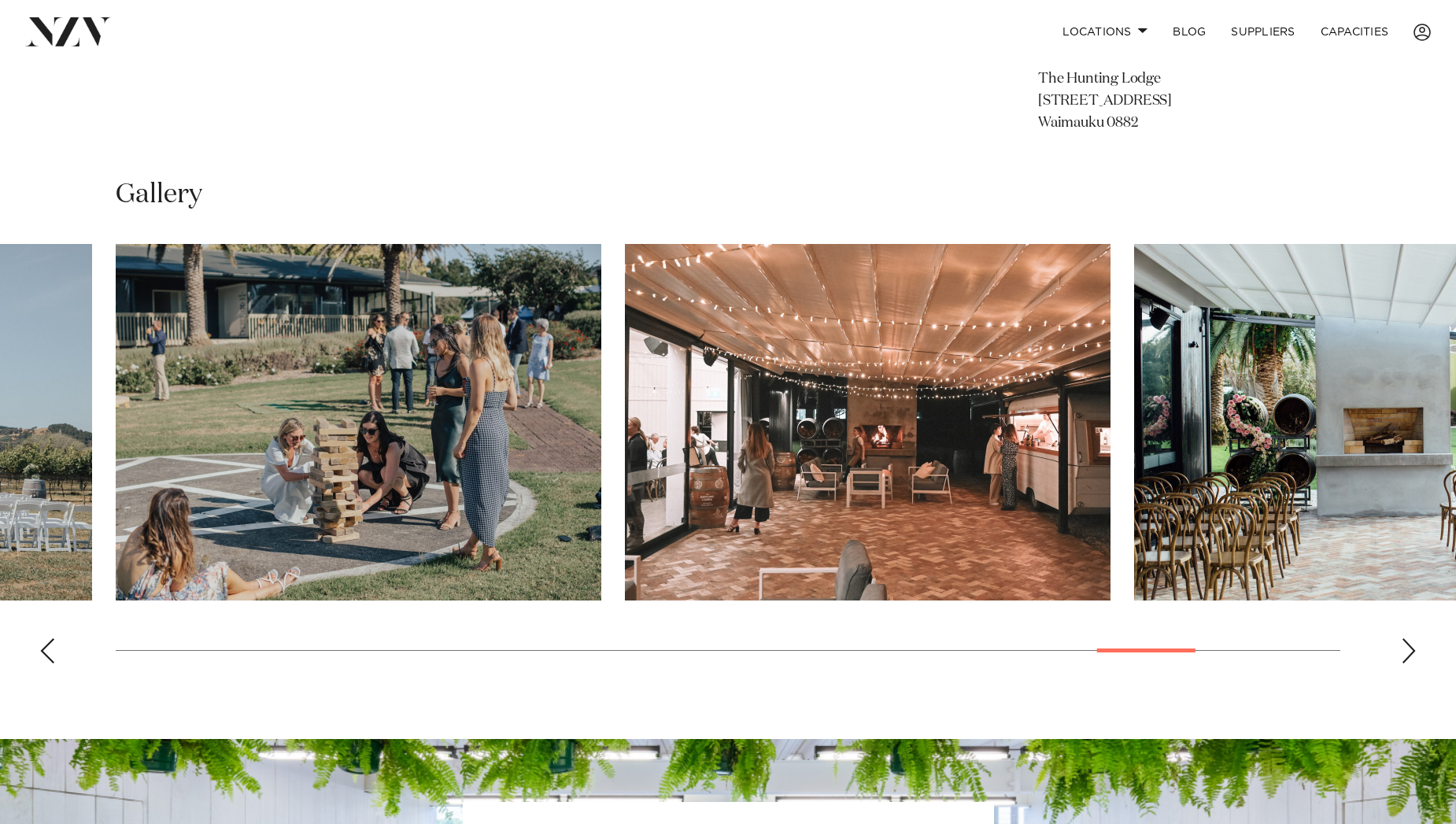
click at [1409, 647] on div "Next slide" at bounding box center [1409, 651] width 16 height 26
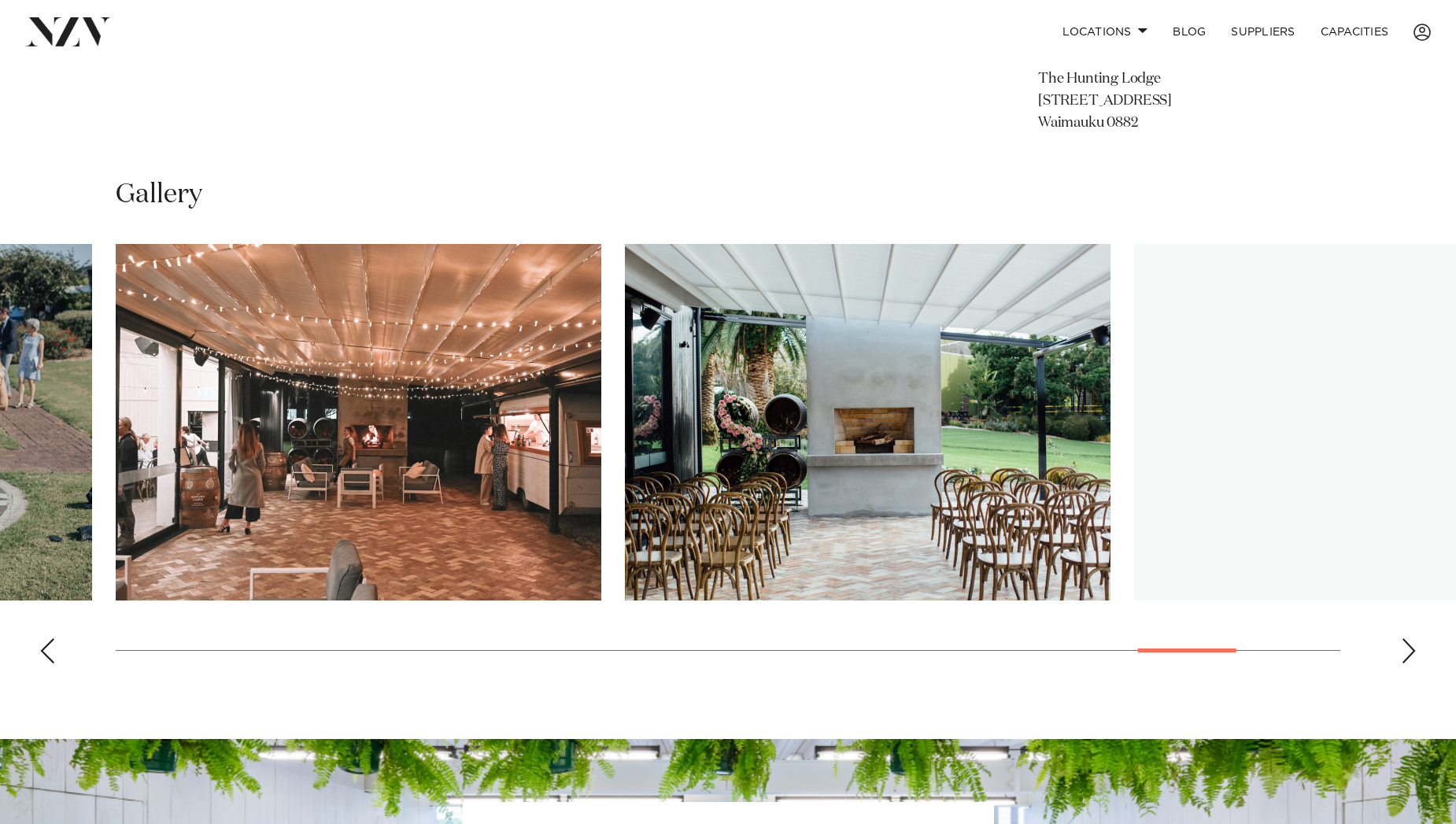
click at [1409, 647] on div "Next slide" at bounding box center [1409, 651] width 16 height 26
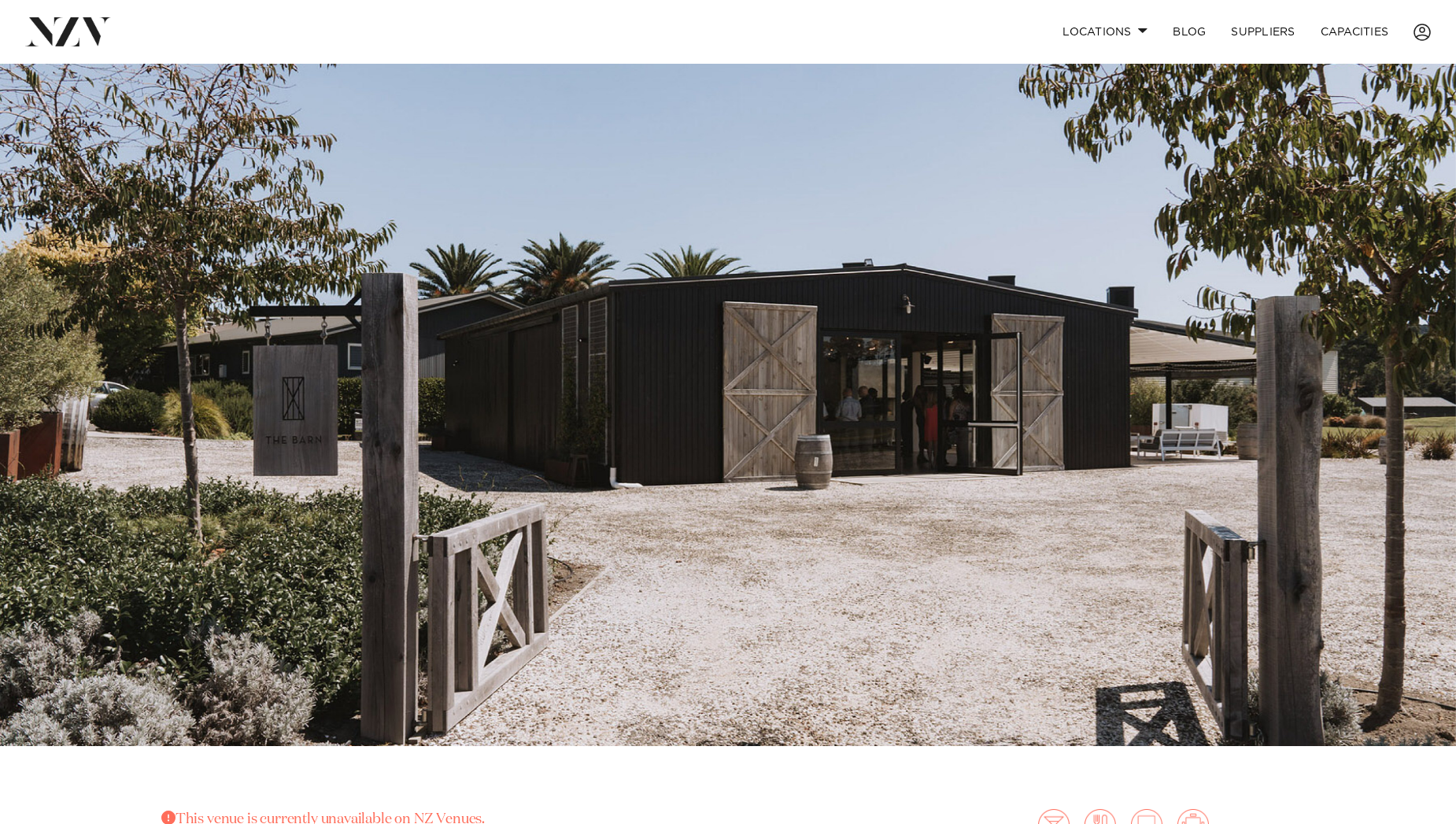
scroll to position [0, 0]
